Goal: Information Seeking & Learning: Learn about a topic

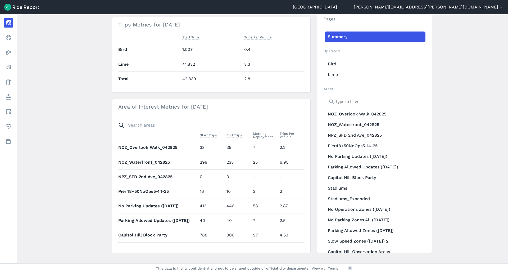
scroll to position [216, 0]
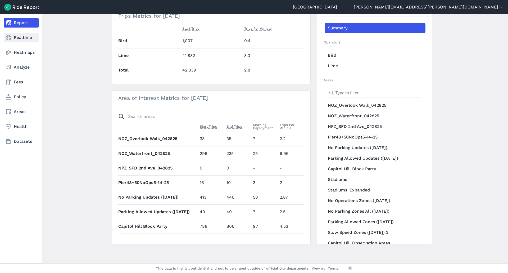
click at [23, 40] on link "Realtime" at bounding box center [21, 38] width 35 height 10
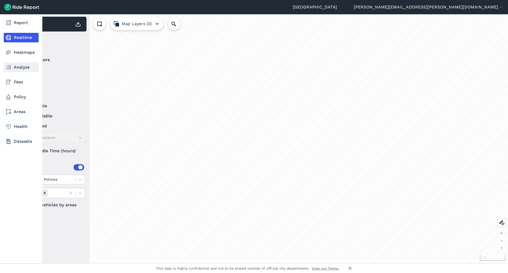
click at [26, 66] on link "Analyze" at bounding box center [21, 67] width 35 height 10
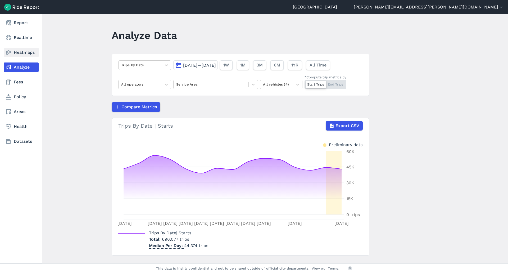
click at [24, 54] on link "Heatmaps" at bounding box center [21, 53] width 35 height 10
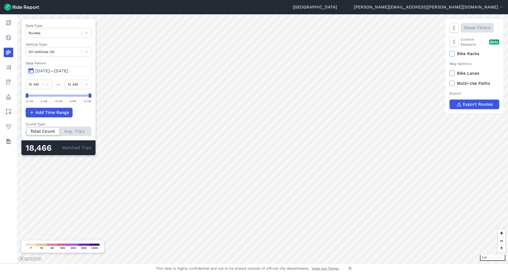
click at [50, 69] on span "[DATE]—[DATE]" at bounding box center [51, 70] width 33 height 5
click at [51, 69] on span "[DATE]—[DATE]" at bounding box center [51, 70] width 33 height 5
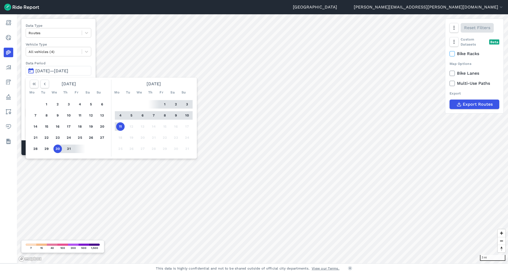
click at [68, 72] on span "[DATE]—[DATE]" at bounding box center [51, 70] width 33 height 5
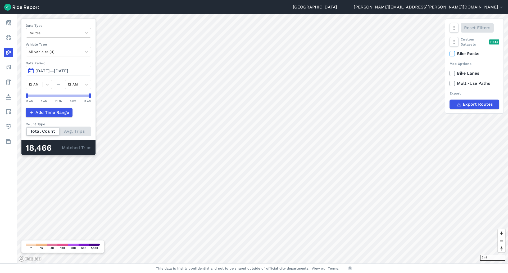
click at [68, 71] on span "[DATE]—[DATE]" at bounding box center [51, 70] width 33 height 5
click at [50, 71] on span "[DATE]—[DATE]" at bounding box center [51, 70] width 33 height 5
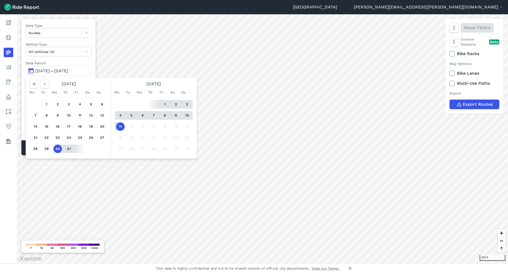
click at [50, 71] on span "[DATE]—[DATE]" at bounding box center [51, 70] width 33 height 5
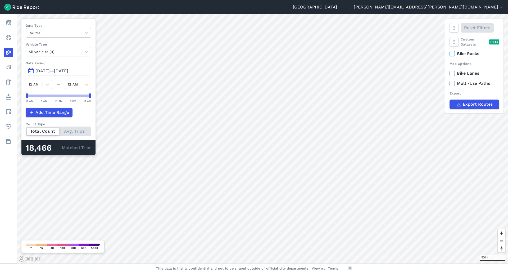
click at [50, 71] on span "[DATE]—[DATE]" at bounding box center [51, 70] width 33 height 5
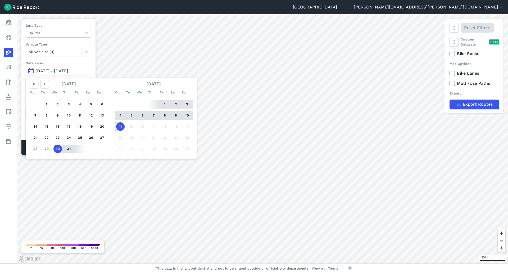
click at [130, 115] on button "5" at bounding box center [131, 115] width 8 height 8
click at [121, 126] on button "11" at bounding box center [120, 126] width 8 height 8
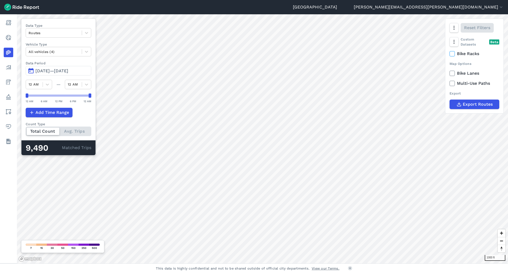
click at [53, 71] on span "[DATE]—[DATE]" at bounding box center [51, 70] width 33 height 5
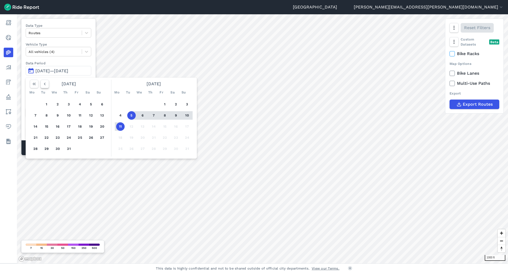
click at [44, 84] on icon "button" at bounding box center [44, 83] width 5 height 5
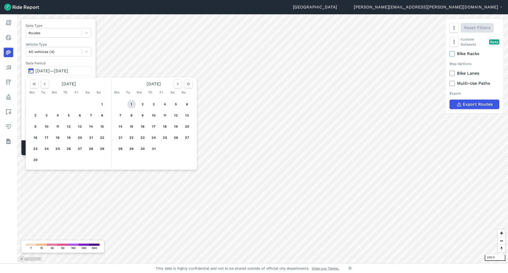
click at [129, 105] on button "1" at bounding box center [131, 104] width 8 height 8
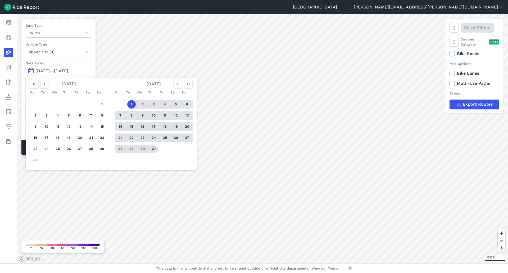
click at [155, 148] on button "31" at bounding box center [154, 149] width 8 height 8
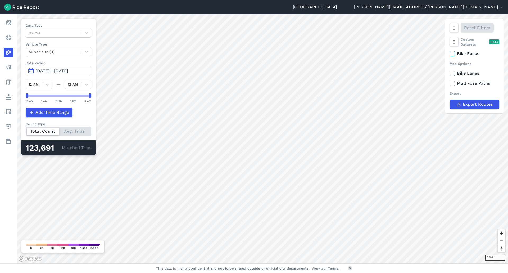
click at [49, 71] on span "[DATE]—[DATE]" at bounding box center [51, 70] width 33 height 5
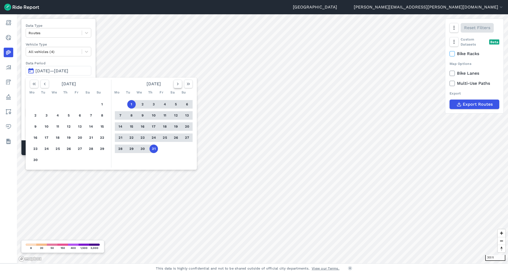
click at [179, 86] on icon "button" at bounding box center [177, 83] width 5 height 5
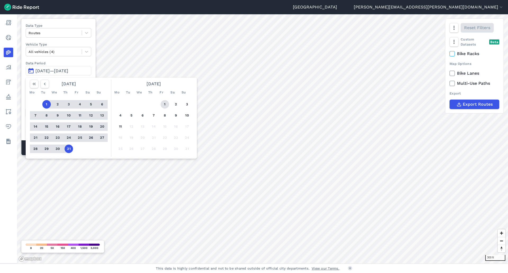
click at [165, 105] on button "1" at bounding box center [165, 104] width 8 height 8
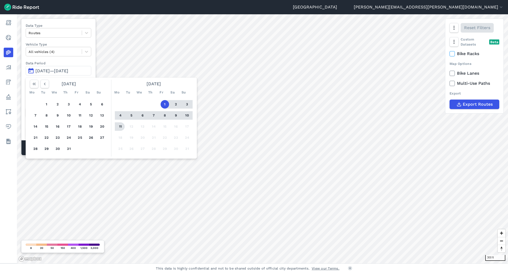
click at [121, 127] on button "11" at bounding box center [120, 126] width 8 height 8
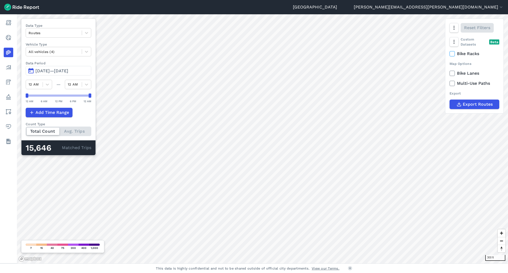
click at [56, 72] on span "[DATE]—[DATE]" at bounding box center [51, 70] width 33 height 5
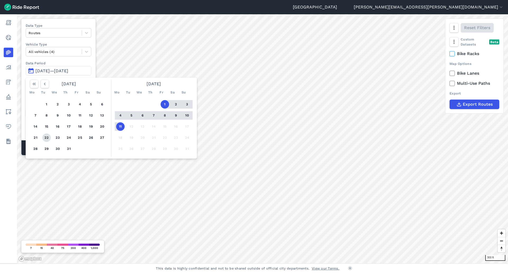
click at [46, 138] on button "22" at bounding box center [46, 137] width 8 height 8
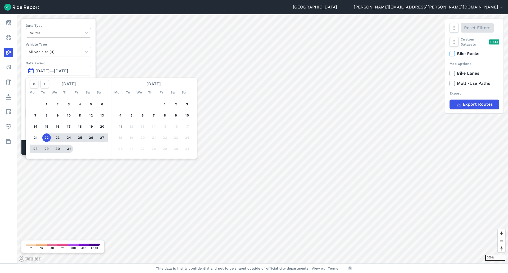
click at [68, 150] on button "31" at bounding box center [69, 149] width 8 height 8
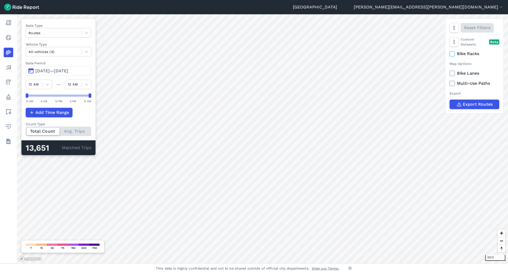
click at [57, 72] on span "[DATE]—[DATE]" at bounding box center [51, 70] width 33 height 5
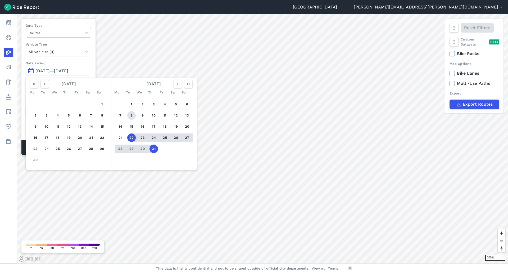
click at [131, 115] on button "8" at bounding box center [131, 115] width 8 height 8
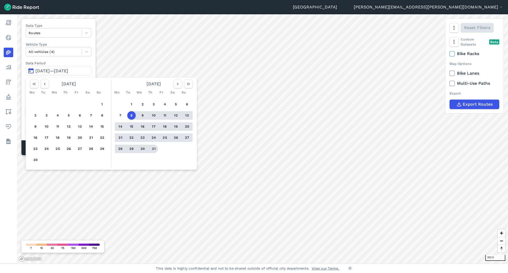
click at [150, 147] on button "31" at bounding box center [154, 149] width 8 height 8
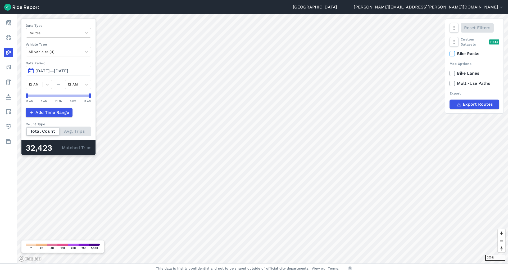
click at [58, 73] on span "[DATE]—[DATE]" at bounding box center [51, 70] width 33 height 5
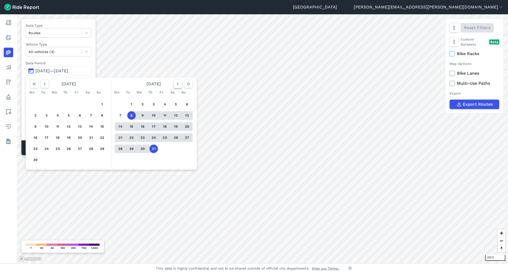
click at [177, 84] on icon "button" at bounding box center [177, 83] width 5 height 5
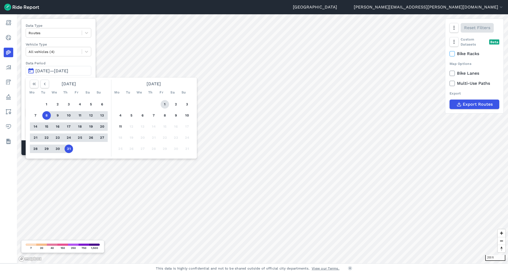
click at [164, 104] on button "1" at bounding box center [165, 104] width 8 height 8
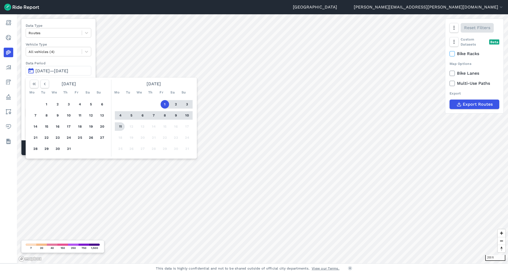
click at [120, 126] on button "11" at bounding box center [120, 126] width 8 height 8
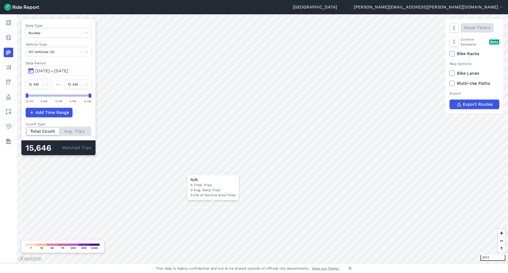
click at [46, 72] on span "[DATE]—[DATE]" at bounding box center [51, 70] width 33 height 5
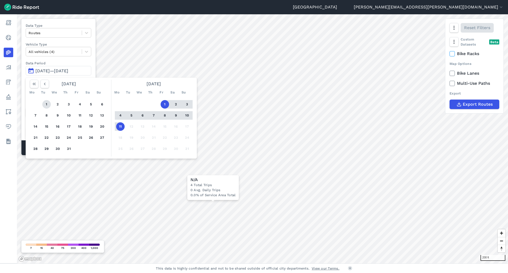
click at [48, 104] on button "1" at bounding box center [46, 104] width 8 height 8
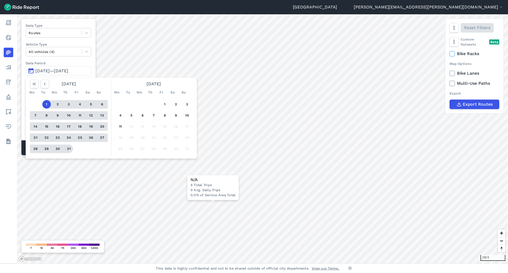
click at [68, 149] on button "31" at bounding box center [69, 149] width 8 height 8
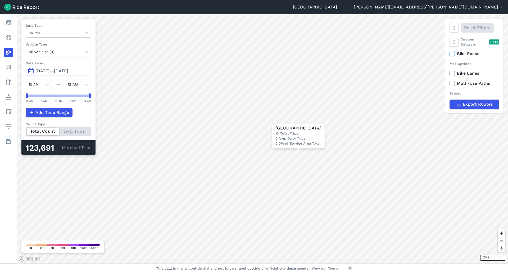
click at [46, 71] on span "[DATE]—[DATE]" at bounding box center [51, 70] width 33 height 5
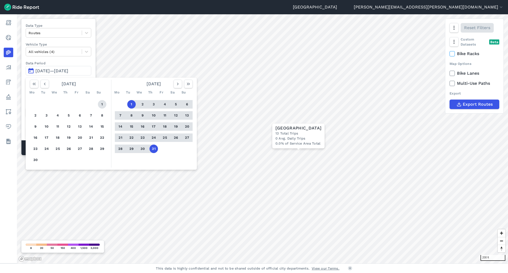
click at [99, 103] on button "1" at bounding box center [102, 104] width 8 height 8
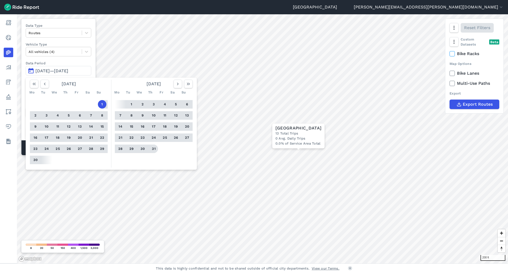
click at [153, 149] on button "31" at bounding box center [154, 149] width 8 height 8
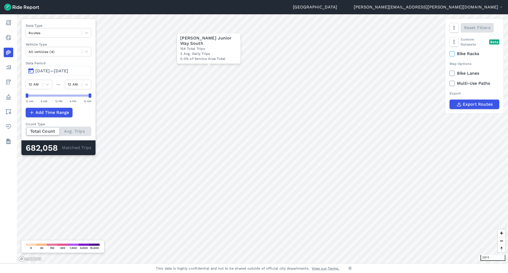
click at [68, 69] on span "[DATE]—[DATE]" at bounding box center [51, 70] width 33 height 5
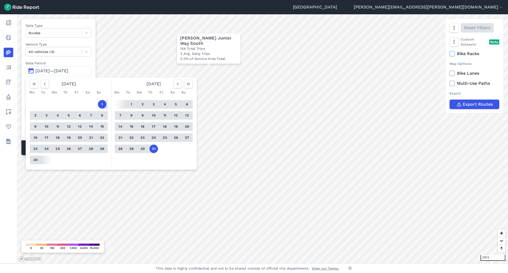
click at [36, 160] on button "30" at bounding box center [35, 160] width 8 height 8
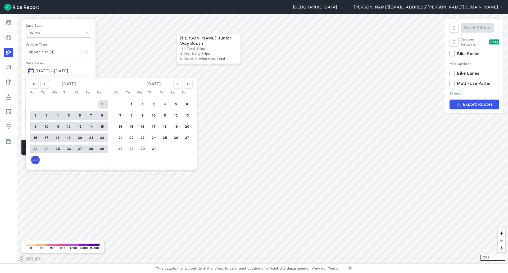
click at [101, 104] on button "1" at bounding box center [102, 104] width 8 height 8
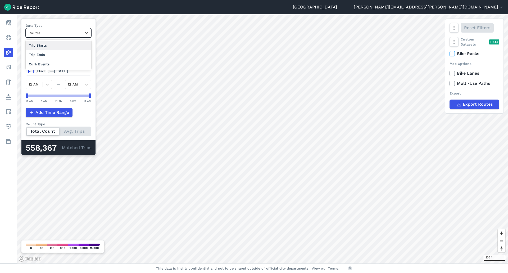
click at [51, 31] on div at bounding box center [54, 33] width 51 height 6
click at [41, 57] on div "Trip Ends" at bounding box center [59, 54] width 66 height 9
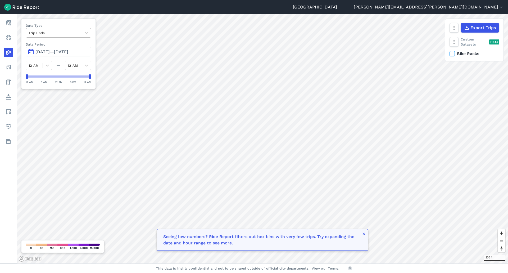
click at [35, 31] on div at bounding box center [54, 33] width 51 height 6
click at [42, 66] on div "Curb Events" at bounding box center [59, 64] width 66 height 9
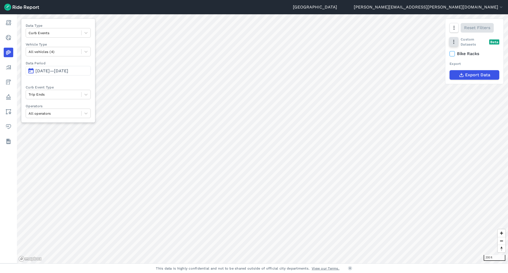
click at [457, 40] on icon "button" at bounding box center [453, 41] width 5 height 5
click at [466, 77] on label "Heatmap" at bounding box center [469, 74] width 32 height 11
click at [453, 55] on input "Heatmap" at bounding box center [453, 52] width 0 height 3
click at [40, 72] on span "[DATE]—[DATE]" at bounding box center [51, 70] width 33 height 5
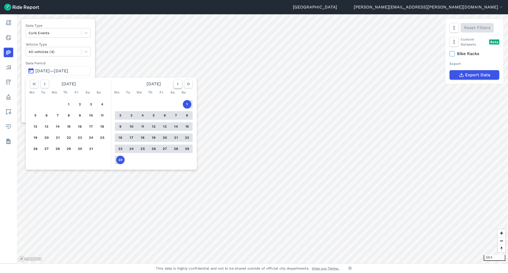
click at [177, 83] on icon "button" at bounding box center [177, 83] width 5 height 5
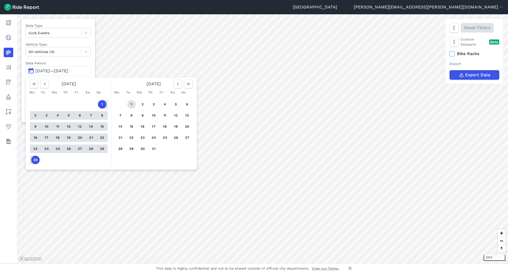
click at [130, 104] on button "1" at bounding box center [131, 104] width 8 height 8
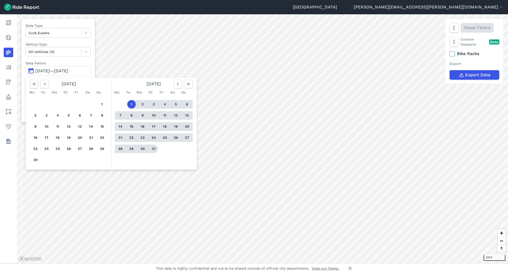
click at [154, 149] on button "31" at bounding box center [154, 149] width 8 height 8
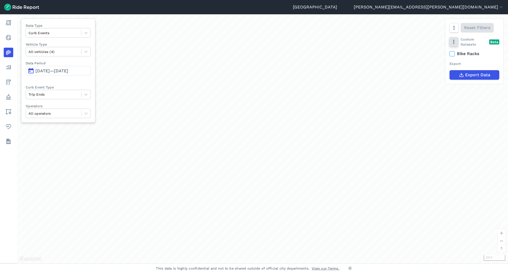
click at [458, 43] on button "button" at bounding box center [454, 42] width 9 height 10
click at [469, 71] on label "Heatmap" at bounding box center [469, 74] width 32 height 11
click at [453, 55] on input "Heatmap" at bounding box center [453, 52] width 0 height 3
click at [470, 79] on label "Heatmap" at bounding box center [469, 74] width 32 height 11
click at [453, 55] on input "Heatmap" at bounding box center [453, 52] width 0 height 3
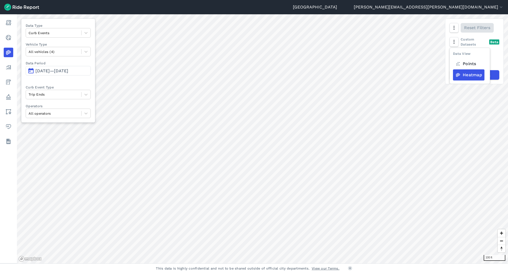
click at [48, 70] on span "[DATE]—[DATE]" at bounding box center [51, 70] width 33 height 5
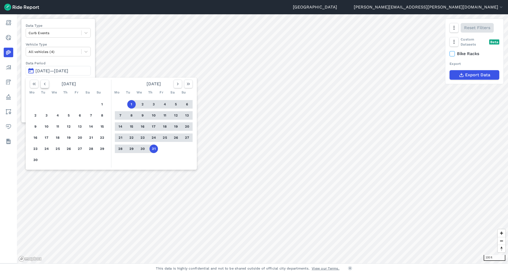
click at [43, 83] on icon "button" at bounding box center [44, 83] width 5 height 5
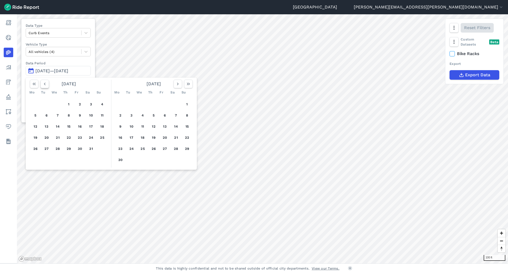
click at [43, 83] on icon "button" at bounding box center [44, 83] width 5 height 5
click at [154, 106] on button "1" at bounding box center [154, 104] width 8 height 8
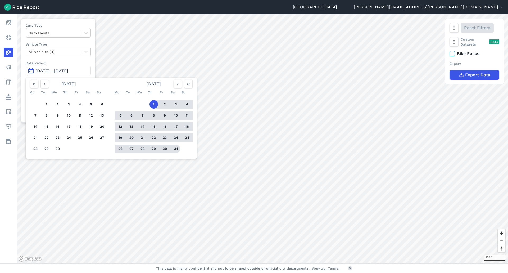
click at [176, 150] on button "31" at bounding box center [176, 149] width 8 height 8
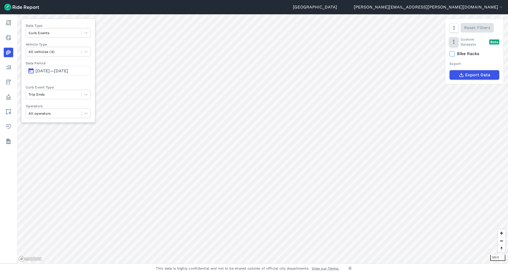
click at [456, 44] on icon "button" at bounding box center [453, 41] width 5 height 5
click at [451, 29] on icon "button" at bounding box center [453, 27] width 5 height 5
click at [430, 84] on label "Heatmap" at bounding box center [426, 83] width 31 height 11
click at [411, 30] on input "Heatmap" at bounding box center [411, 27] width 0 height 3
click at [54, 70] on span "[DATE]—[DATE]" at bounding box center [51, 70] width 33 height 5
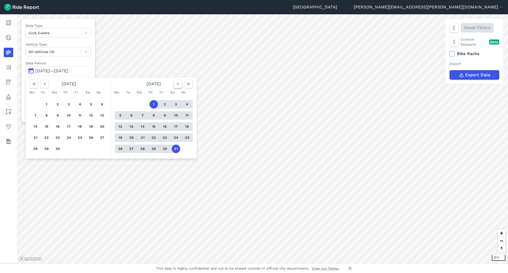
click at [178, 86] on icon "button" at bounding box center [177, 83] width 5 height 5
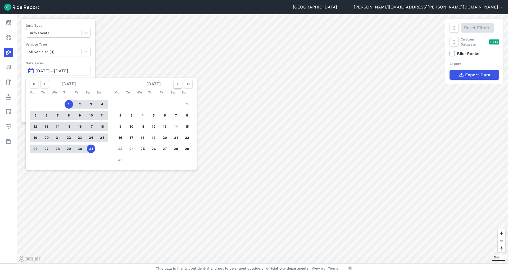
click at [177, 85] on icon "button" at bounding box center [177, 83] width 5 height 5
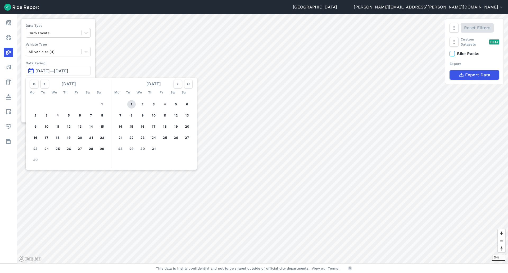
click at [130, 104] on button "1" at bounding box center [131, 104] width 8 height 8
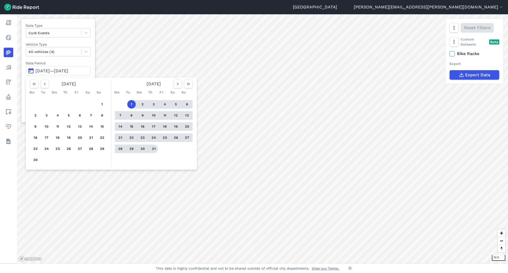
click at [153, 150] on button "31" at bounding box center [154, 149] width 8 height 8
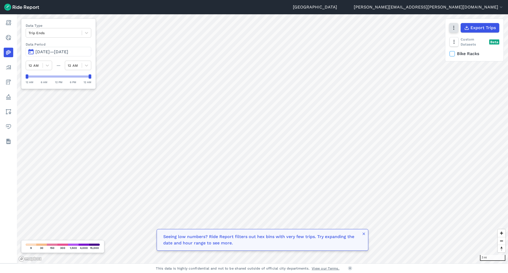
click at [454, 26] on icon "button" at bounding box center [453, 27] width 5 height 5
click at [453, 28] on icon "button" at bounding box center [453, 27] width 5 height 5
click at [456, 44] on icon "button" at bounding box center [453, 41] width 5 height 5
click at [467, 53] on label "Heatmap" at bounding box center [469, 52] width 32 height 11
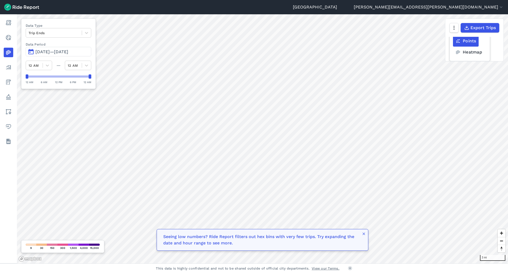
click at [453, 32] on input "Heatmap" at bounding box center [453, 29] width 0 height 3
click at [66, 33] on div at bounding box center [54, 33] width 51 height 6
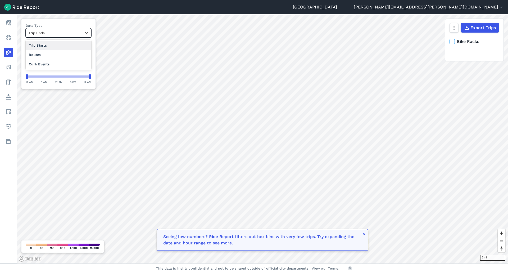
scroll to position [0, 0]
click at [41, 64] on div "Curb Events" at bounding box center [59, 64] width 66 height 9
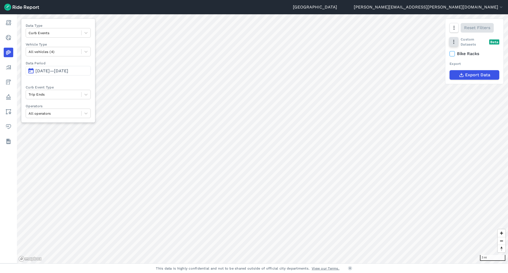
click at [453, 43] on icon "button" at bounding box center [453, 41] width 5 height 5
click at [457, 30] on button "button" at bounding box center [454, 28] width 9 height 10
click at [421, 83] on label "Heatmap" at bounding box center [426, 83] width 31 height 11
click at [411, 30] on input "Heatmap" at bounding box center [411, 27] width 0 height 3
click at [61, 34] on div at bounding box center [54, 33] width 50 height 6
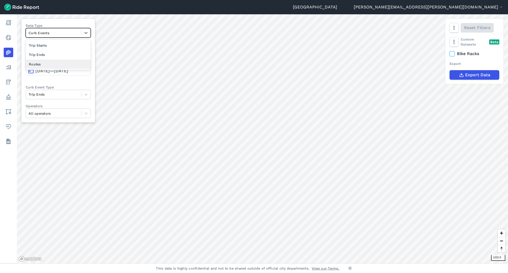
click at [49, 65] on div "Routes" at bounding box center [58, 64] width 65 height 9
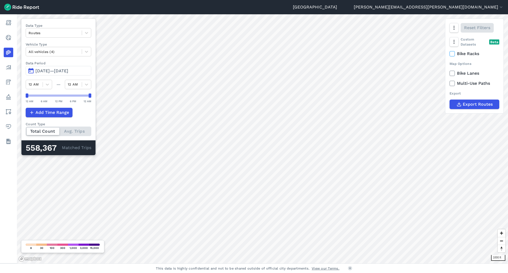
click at [267, 0] on html "Seattle becky.edmonds@seattle.gov Settings Terms Sign Out Report Realtime Heatm…" at bounding box center [254, 136] width 508 height 273
click at [38, 70] on span "[DATE]—[DATE]" at bounding box center [51, 70] width 33 height 5
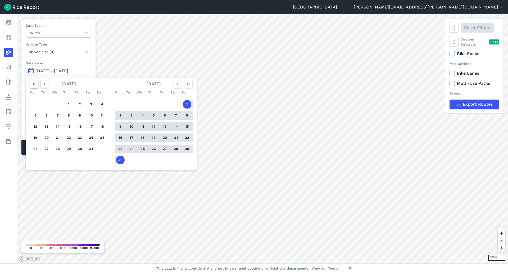
click at [34, 84] on icon "button" at bounding box center [34, 83] width 5 height 5
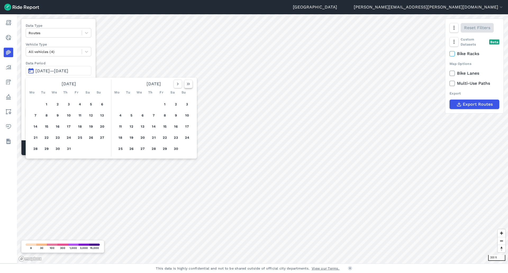
click at [187, 83] on icon "button" at bounding box center [188, 83] width 5 height 5
click at [46, 82] on icon "button" at bounding box center [44, 83] width 5 height 5
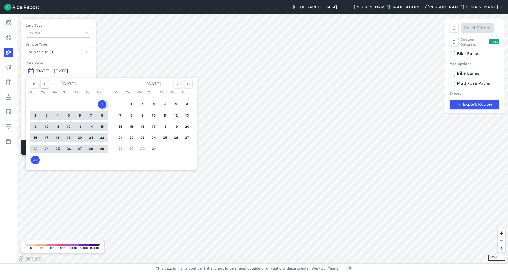
click at [46, 82] on icon "button" at bounding box center [44, 83] width 5 height 5
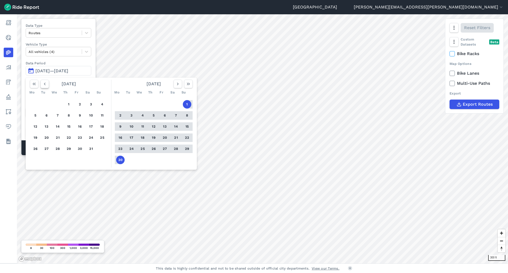
click at [46, 82] on icon "button" at bounding box center [44, 83] width 5 height 5
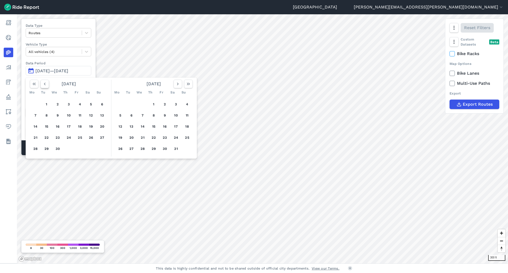
click at [46, 82] on icon "button" at bounding box center [44, 83] width 5 height 5
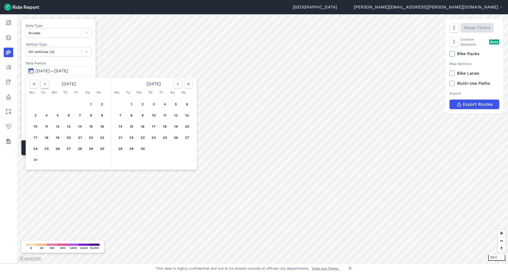
click at [46, 82] on icon "button" at bounding box center [44, 83] width 5 height 5
click at [46, 83] on icon "button" at bounding box center [44, 83] width 5 height 5
click at [57, 105] on button "1" at bounding box center [57, 104] width 8 height 8
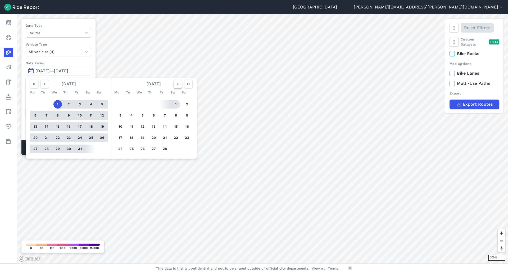
click at [175, 82] on icon "button" at bounding box center [177, 83] width 5 height 5
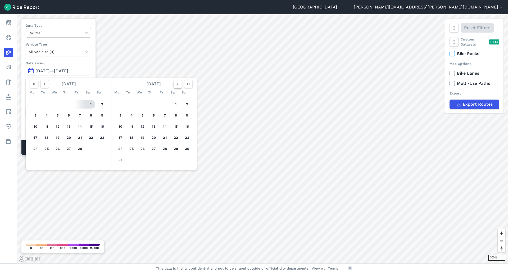
click at [175, 82] on icon "button" at bounding box center [177, 83] width 5 height 5
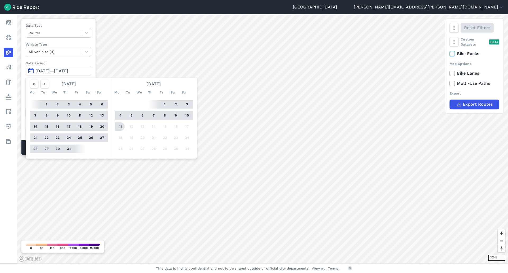
click at [120, 127] on button "11" at bounding box center [120, 126] width 8 height 8
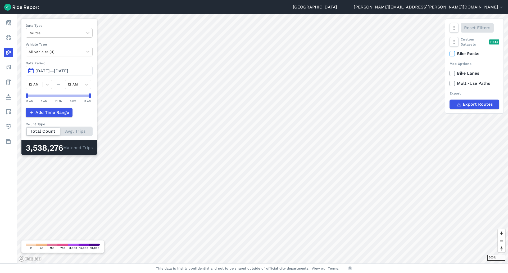
click at [381, 268] on div "Seattle becky.edmonds@seattle.gov Settings Terms Sign Out Report Realtime Heatm…" at bounding box center [254, 136] width 508 height 273
click at [375, 265] on div "Seattle becky.edmonds@seattle.gov Settings Terms Sign Out Report Realtime Heatm…" at bounding box center [254, 136] width 508 height 273
